Goal: Transaction & Acquisition: Purchase product/service

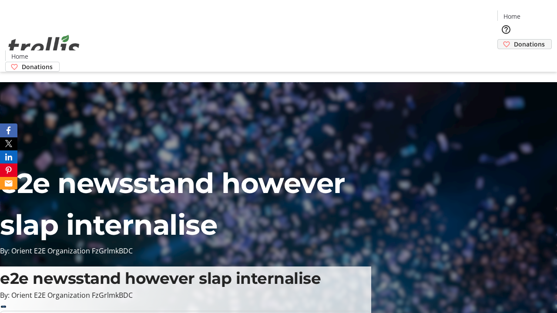
click at [514, 40] on span "Donations" at bounding box center [529, 44] width 31 height 9
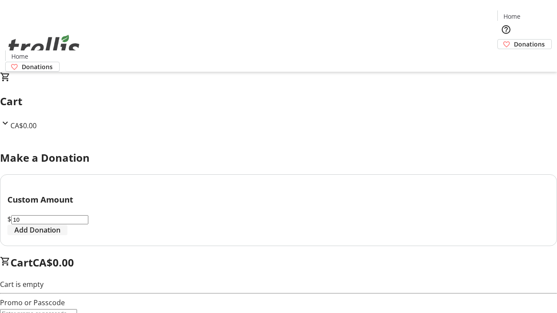
click at [60, 235] on span "Add Donation" at bounding box center [37, 230] width 46 height 10
